Goal: Task Accomplishment & Management: Manage account settings

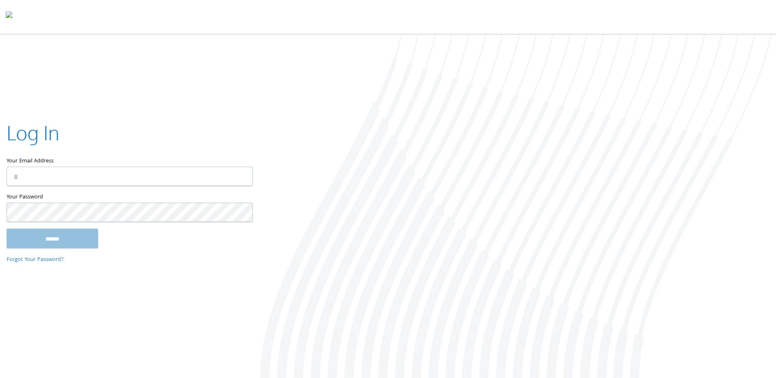
type input "**********"
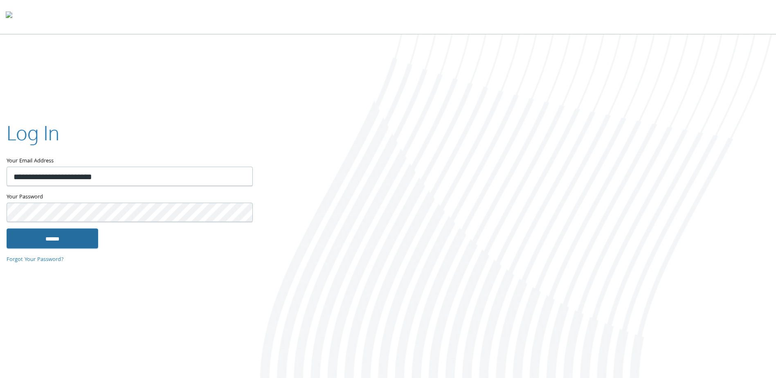
click at [92, 238] on input "******" at bounding box center [53, 239] width 92 height 20
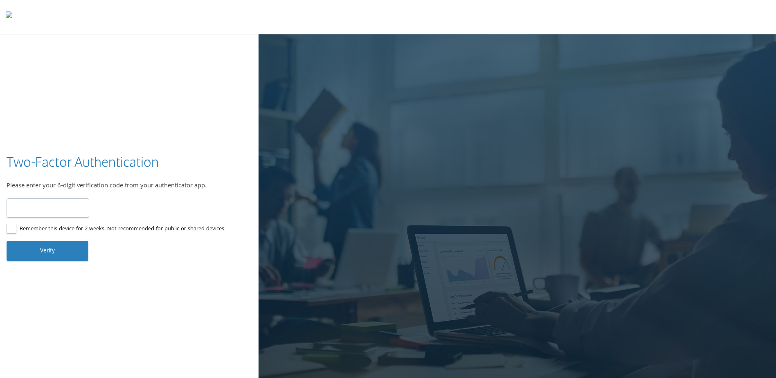
type input "******"
click at [51, 241] on button "Verify" at bounding box center [48, 251] width 82 height 20
